Goal: Communication & Community: Ask a question

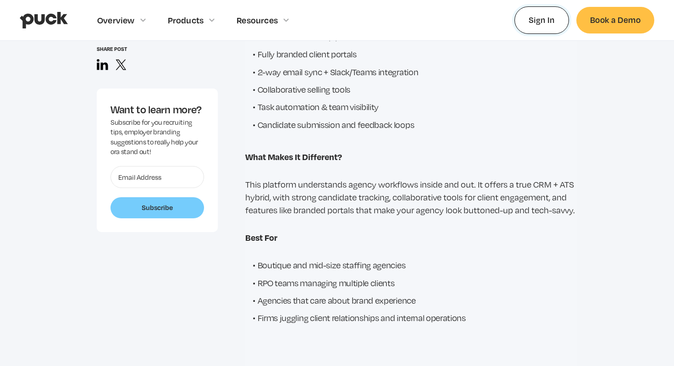
scroll to position [7173, 0]
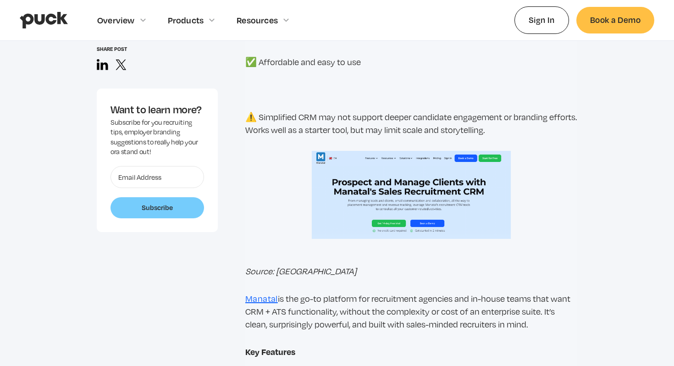
scroll to position [9977, 0]
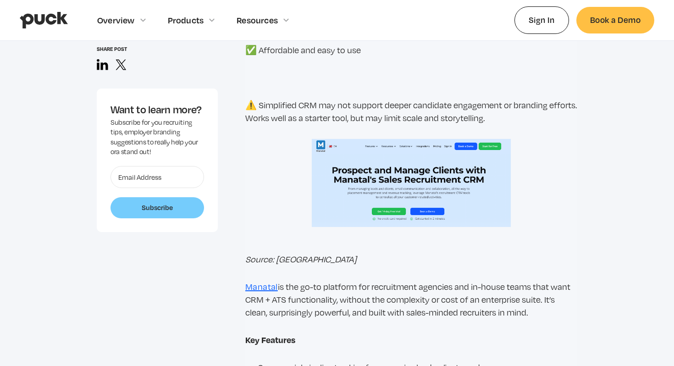
click at [262, 288] on link "Manatal" at bounding box center [261, 287] width 33 height 10
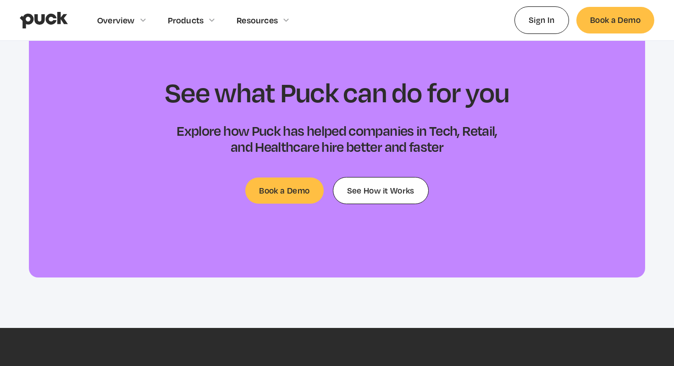
scroll to position [11627, 0]
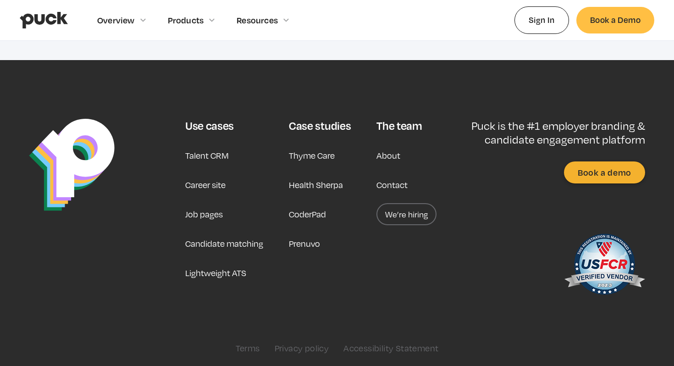
click at [389, 178] on link "Contact" at bounding box center [391, 185] width 31 height 22
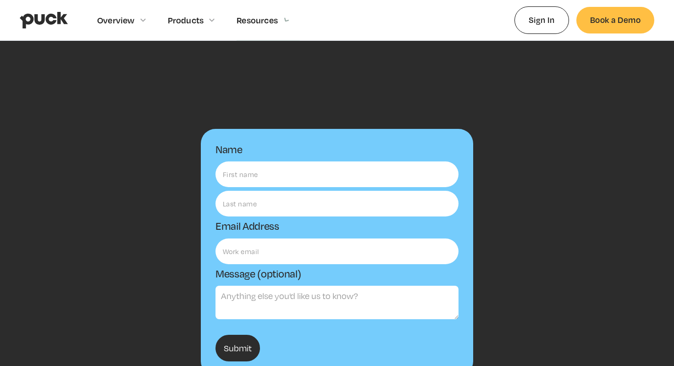
click at [133, 232] on div "Name Email Address Message (optional) Submit Thanks! We'll reach out to you sho…" at bounding box center [337, 272] width 635 height 317
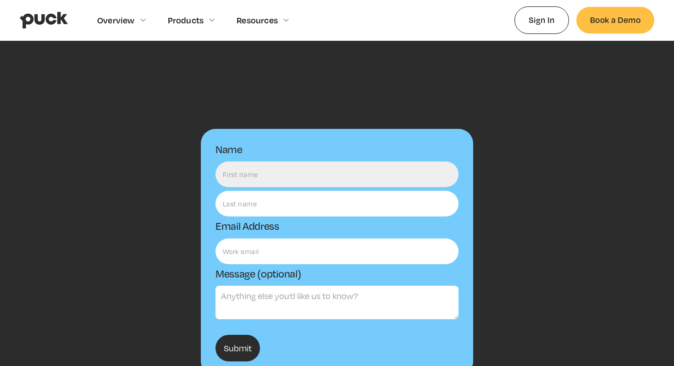
click at [259, 183] on input "Name" at bounding box center [337, 174] width 243 height 26
type input "Parveen Mandviwalla"
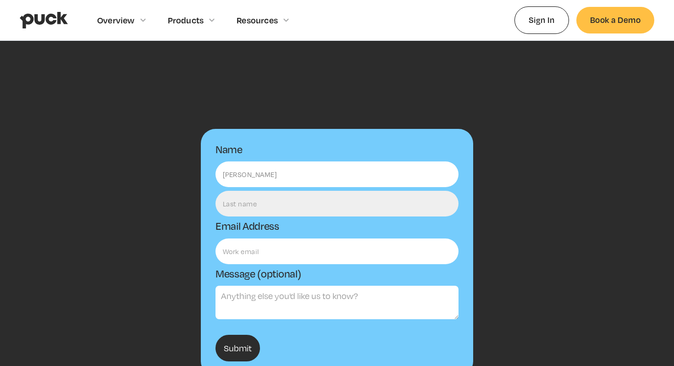
click at [266, 199] on input "Email Form" at bounding box center [337, 204] width 243 height 26
click at [265, 194] on input "Email Form" at bounding box center [337, 204] width 243 height 26
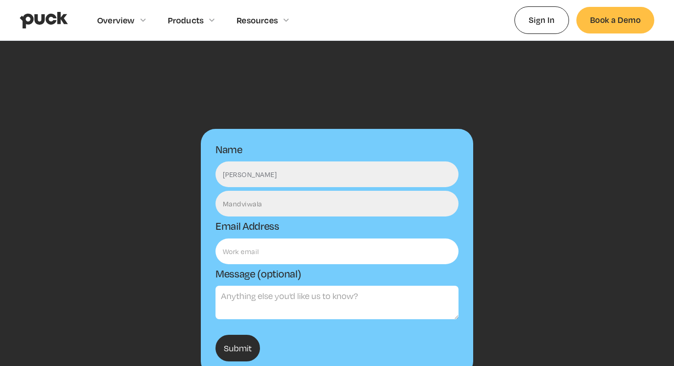
type input "Mandviwala"
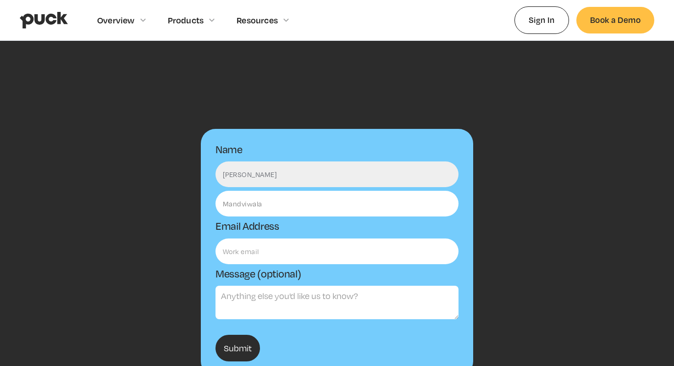
click at [270, 169] on input "Parveen Mandviwalla" at bounding box center [337, 174] width 243 height 26
click at [274, 177] on input "Parveen Mandviwalla" at bounding box center [337, 174] width 243 height 26
click at [245, 187] on input "Parveen" at bounding box center [337, 174] width 243 height 26
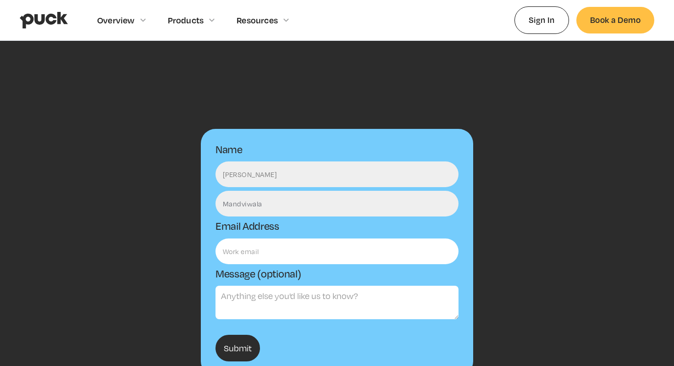
type input "Parveen"
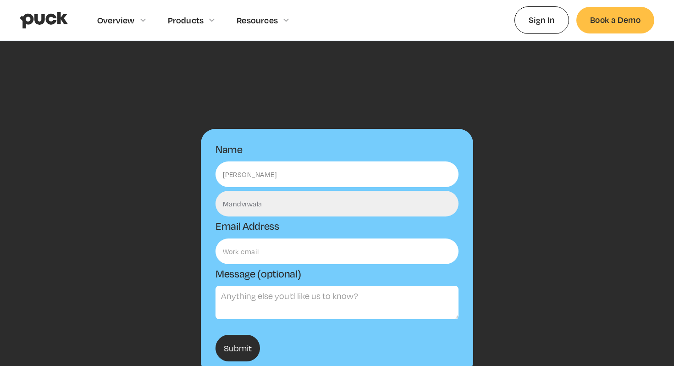
click at [253, 198] on input "Mandviwala" at bounding box center [337, 204] width 243 height 26
click at [259, 208] on input "Mandviwala" at bounding box center [337, 204] width 243 height 26
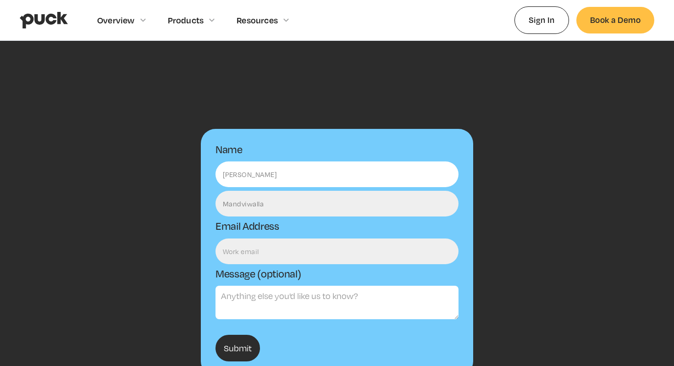
type input "Mandviwalla"
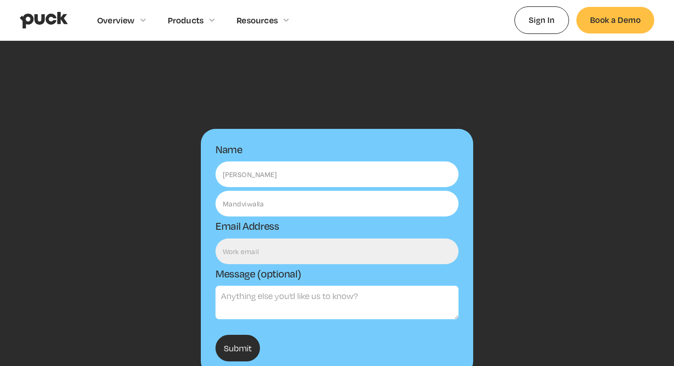
click at [255, 245] on input "Email Form" at bounding box center [337, 251] width 243 height 26
type input "parveen.mandviwalla@teamtailor.com"
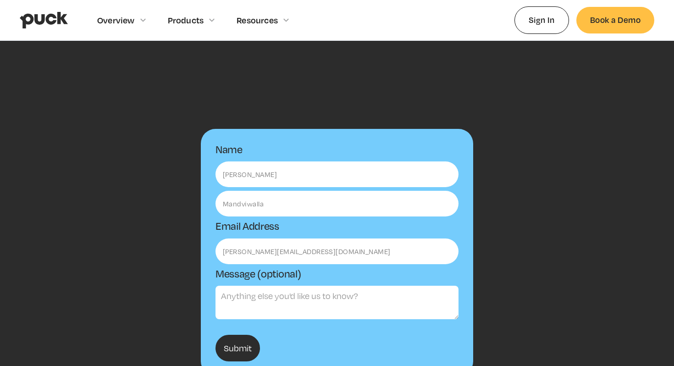
click at [258, 300] on textarea "Message (optional)" at bounding box center [337, 302] width 243 height 33
click at [259, 309] on textarea "Teamtailor is a top ATS globally with high velocity in North America. Is partne…" at bounding box center [337, 302] width 243 height 33
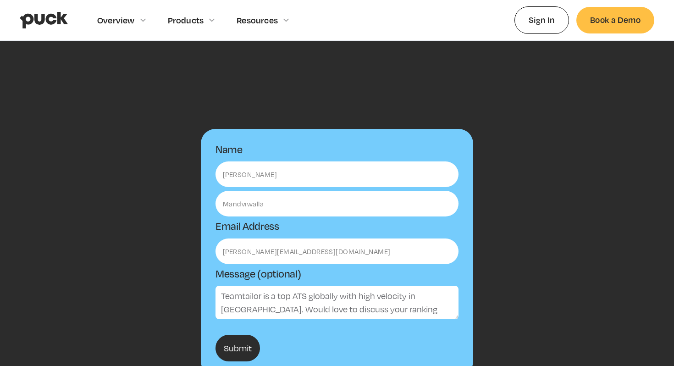
scroll to position [8, 0]
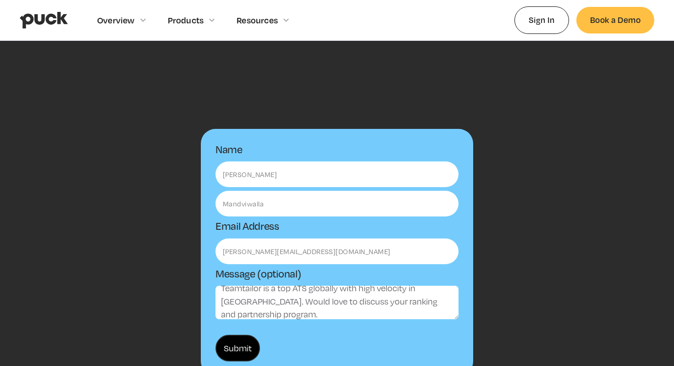
type textarea "Teamtailor is a top ATS globally with high velocity in North America. Would lov…"
click at [221, 354] on input "Submit" at bounding box center [238, 348] width 44 height 27
type input "Please wait..."
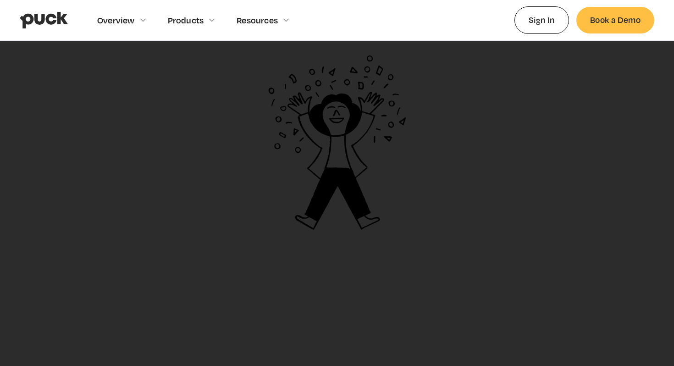
scroll to position [0, 0]
